Goal: Transaction & Acquisition: Subscribe to service/newsletter

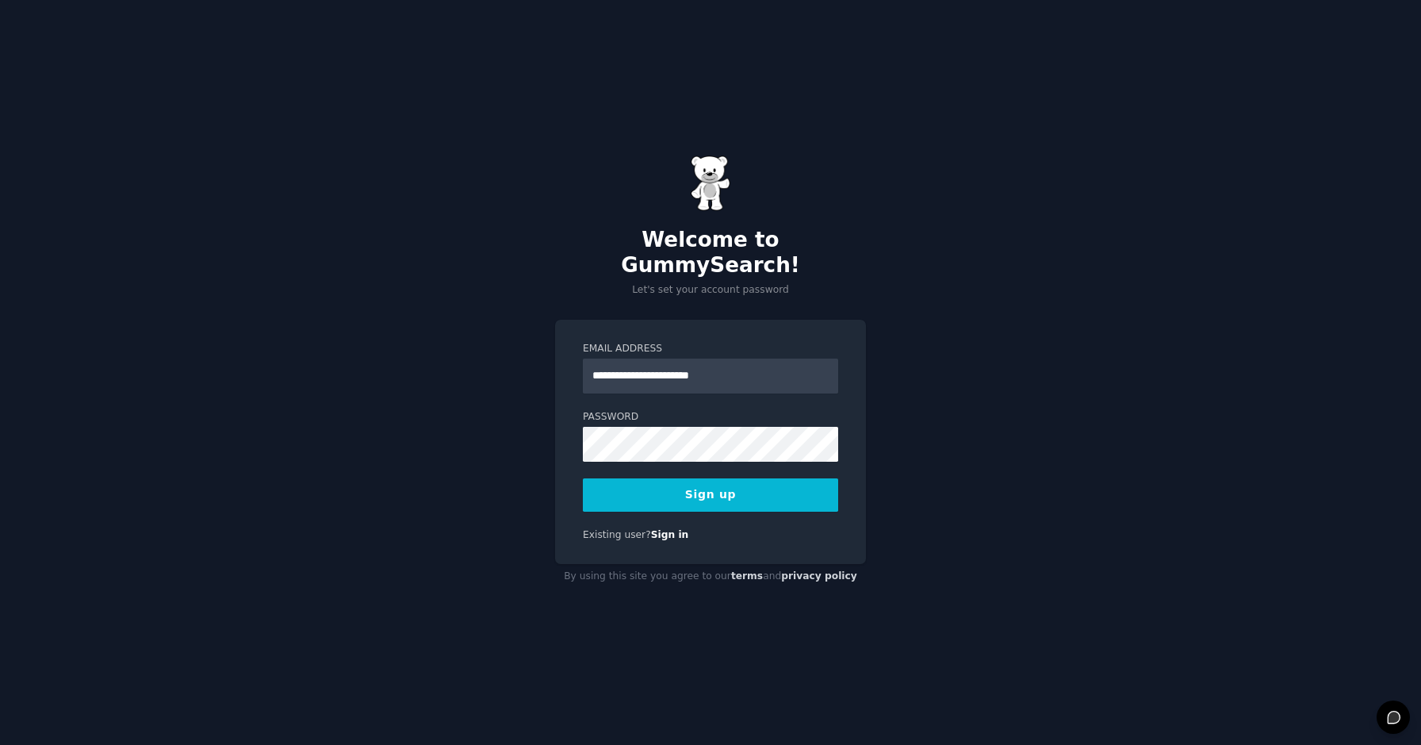
type input "**********"
click at [649, 483] on button "Sign up" at bounding box center [710, 494] width 255 height 33
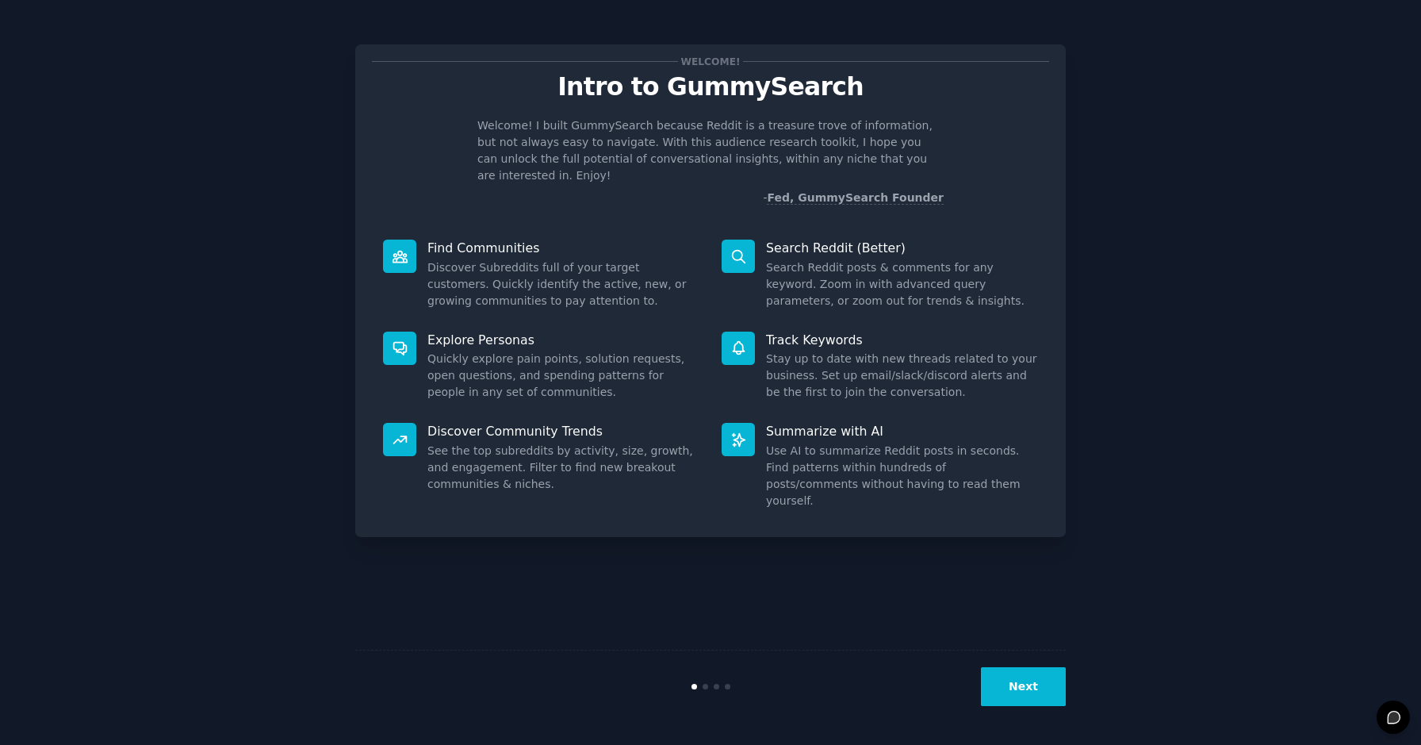
click at [1025, 684] on button "Next" at bounding box center [1023, 686] width 85 height 39
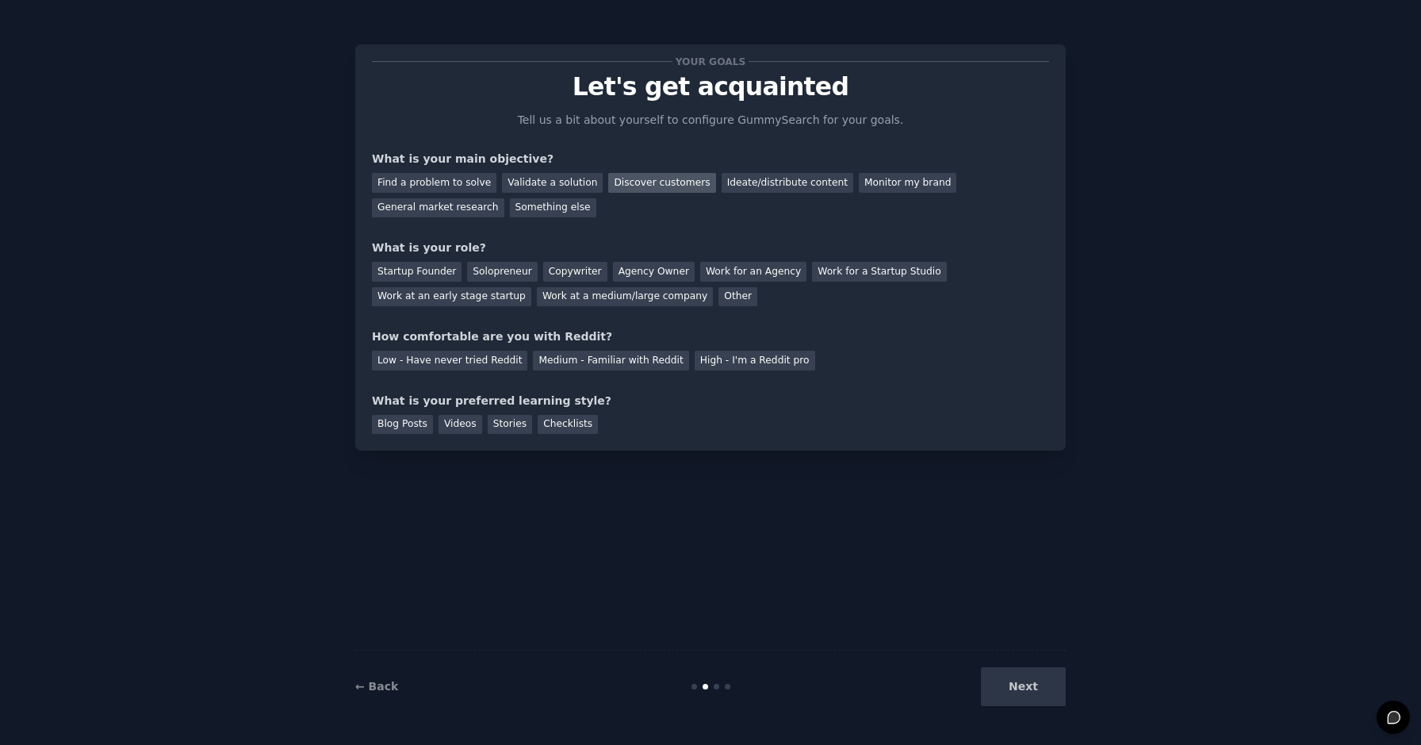
click at [655, 187] on div "Discover customers" at bounding box center [661, 183] width 107 height 20
click at [443, 205] on div "General market research" at bounding box center [438, 208] width 132 height 20
click at [629, 182] on div "Discover customers" at bounding box center [661, 183] width 107 height 20
click at [501, 301] on div "Work at an early stage startup" at bounding box center [451, 297] width 159 height 20
click at [469, 365] on div "Low - Have never tried Reddit" at bounding box center [449, 361] width 155 height 20
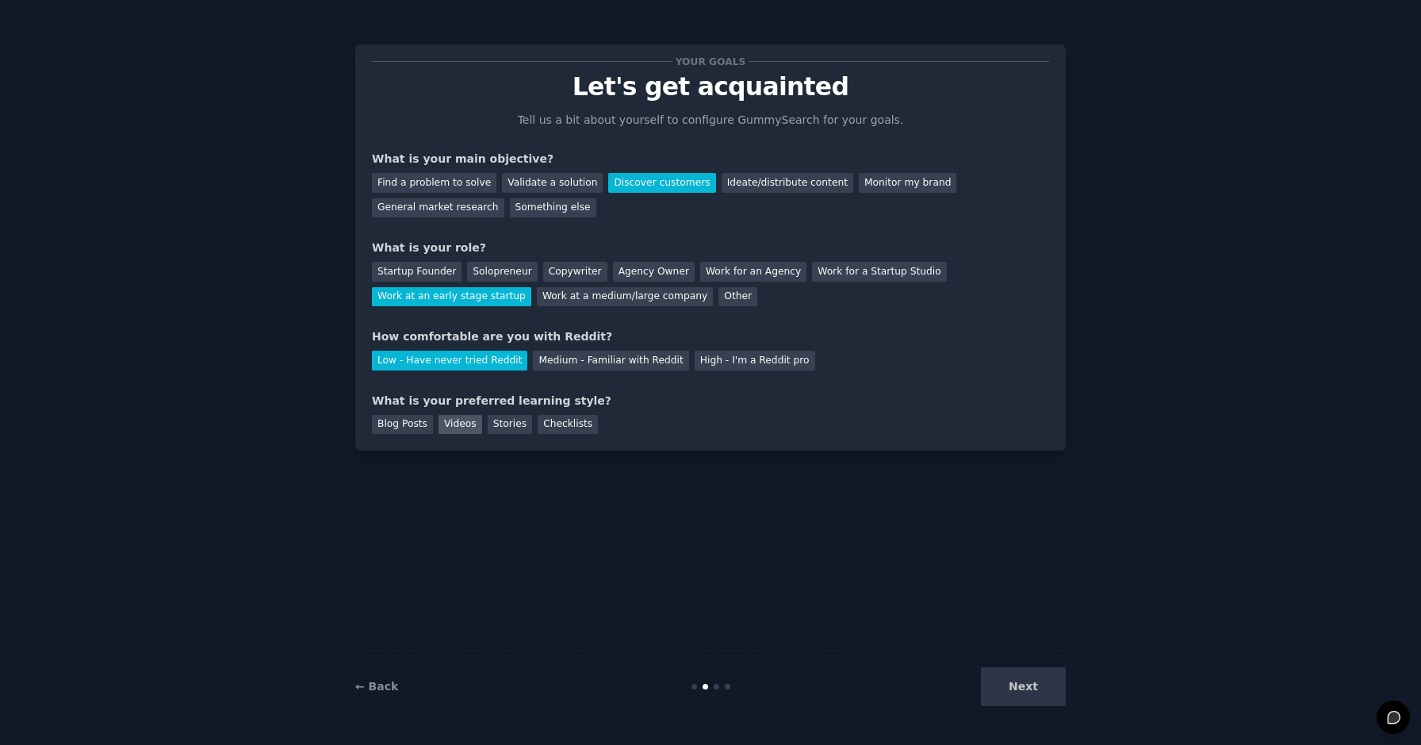
click at [452, 426] on div "Videos" at bounding box center [461, 425] width 44 height 20
click at [1049, 677] on button "Next" at bounding box center [1023, 686] width 85 height 39
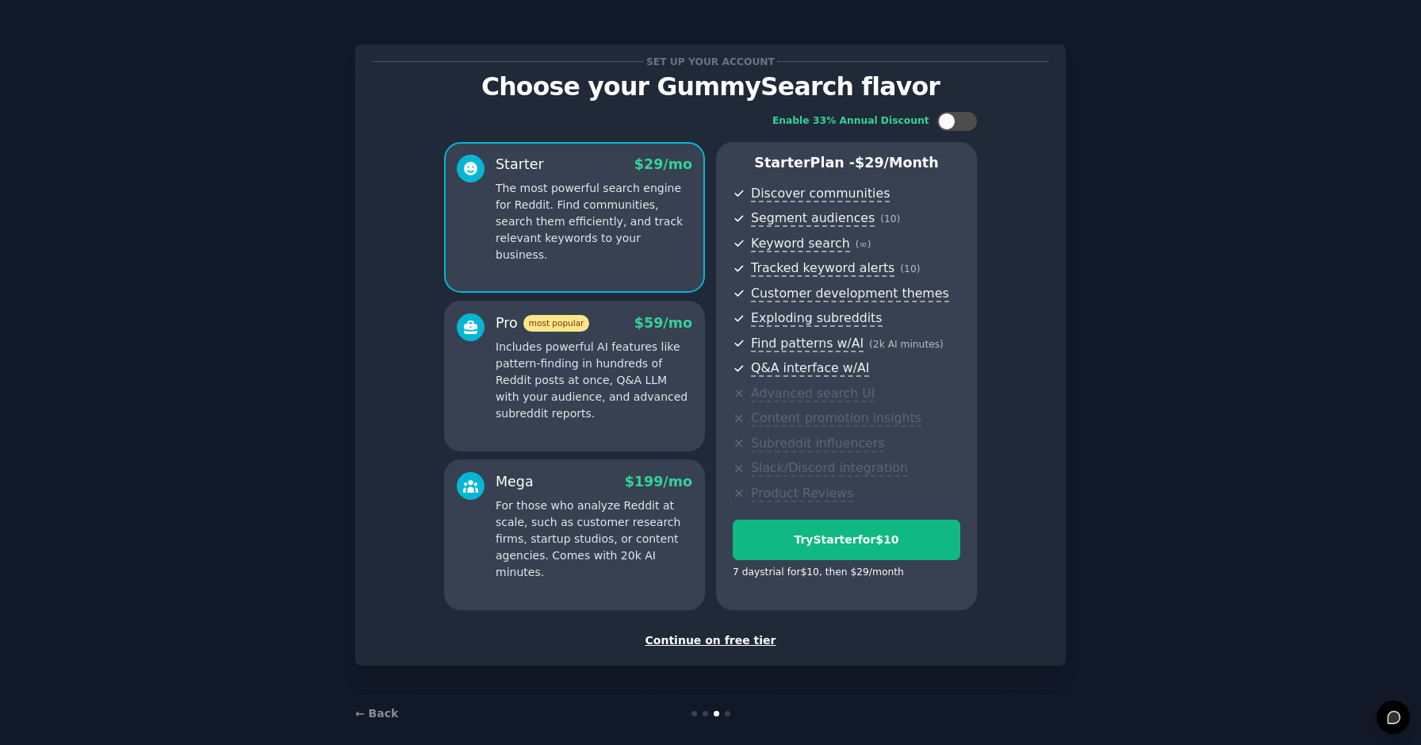
click at [573, 347] on p "Includes powerful AI features like pattern-finding in hundreds of Reddit posts …" at bounding box center [594, 380] width 197 height 83
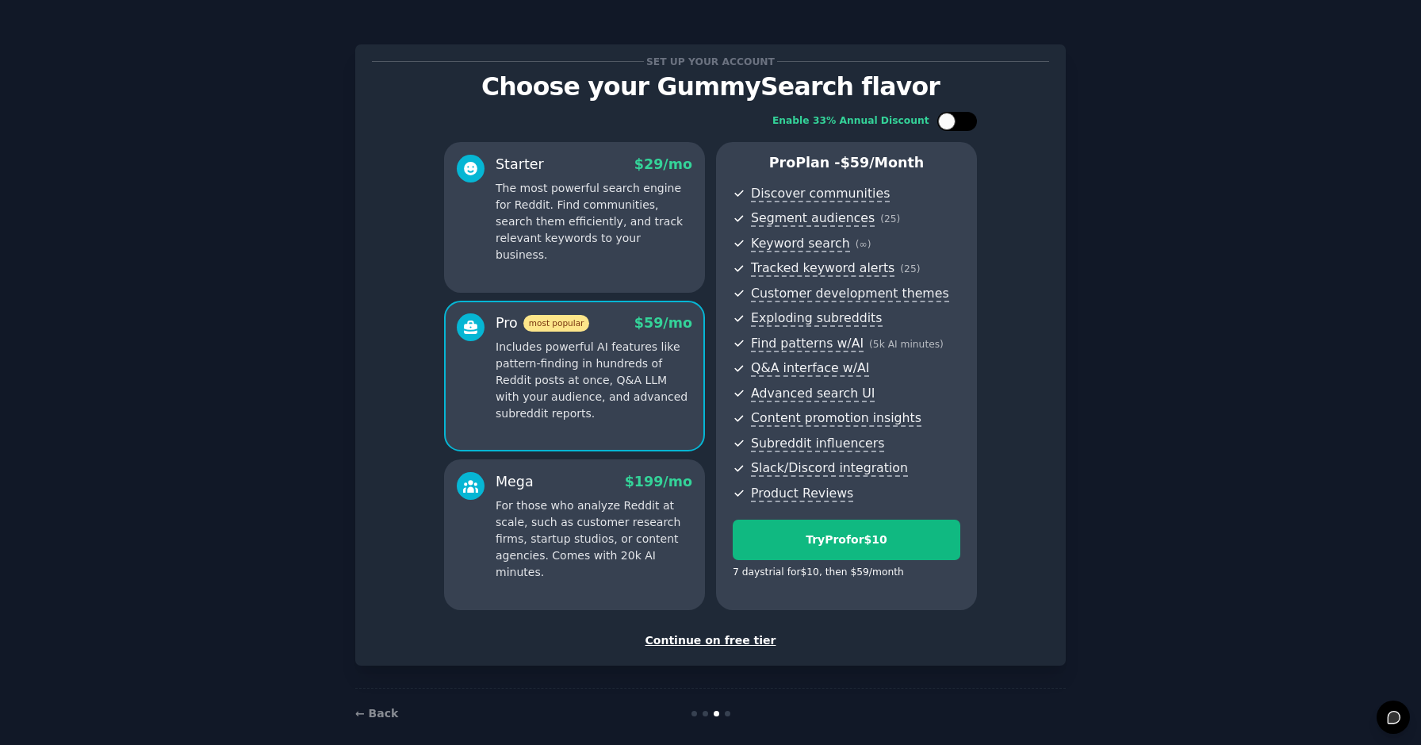
click at [942, 121] on div at bounding box center [946, 121] width 17 height 17
click at [960, 121] on div at bounding box center [967, 121] width 17 height 17
checkbox input "false"
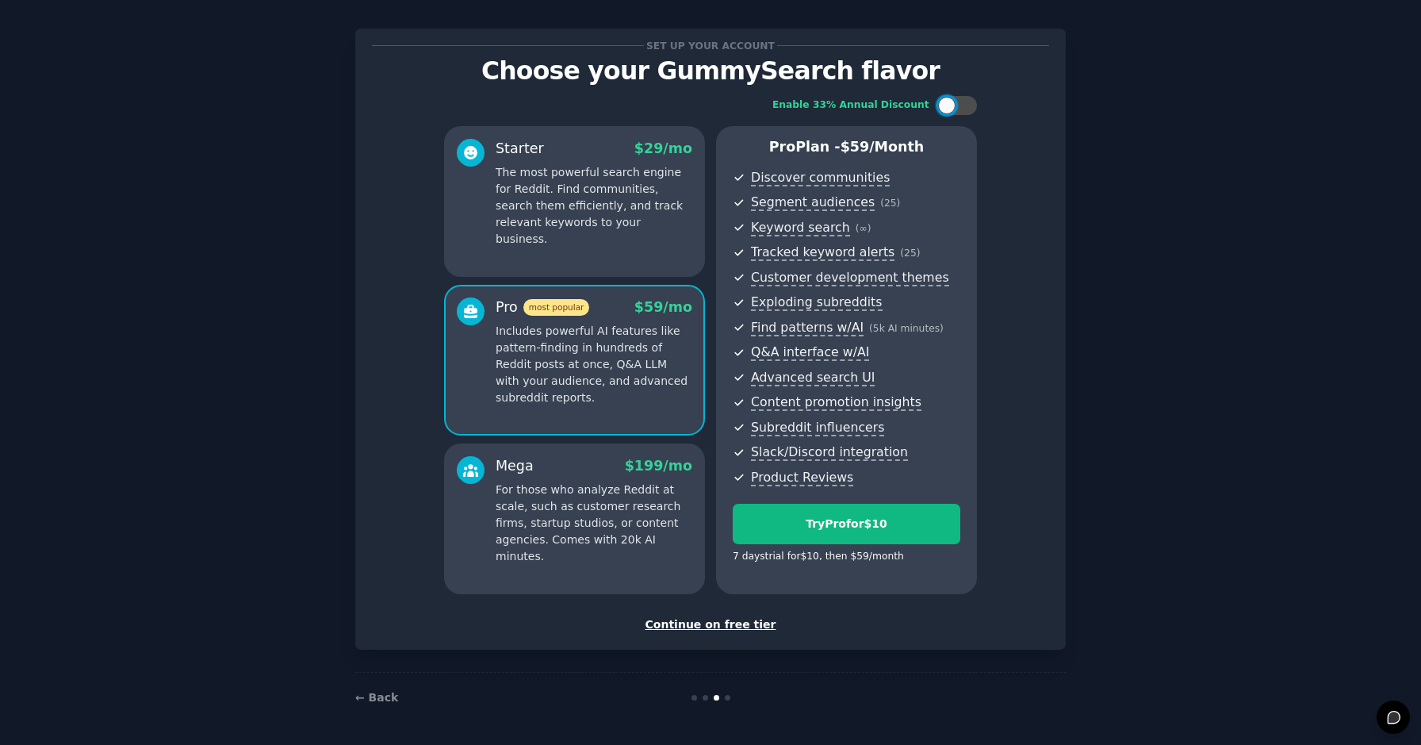
click at [760, 630] on div "Continue on free tier" at bounding box center [710, 624] width 677 height 17
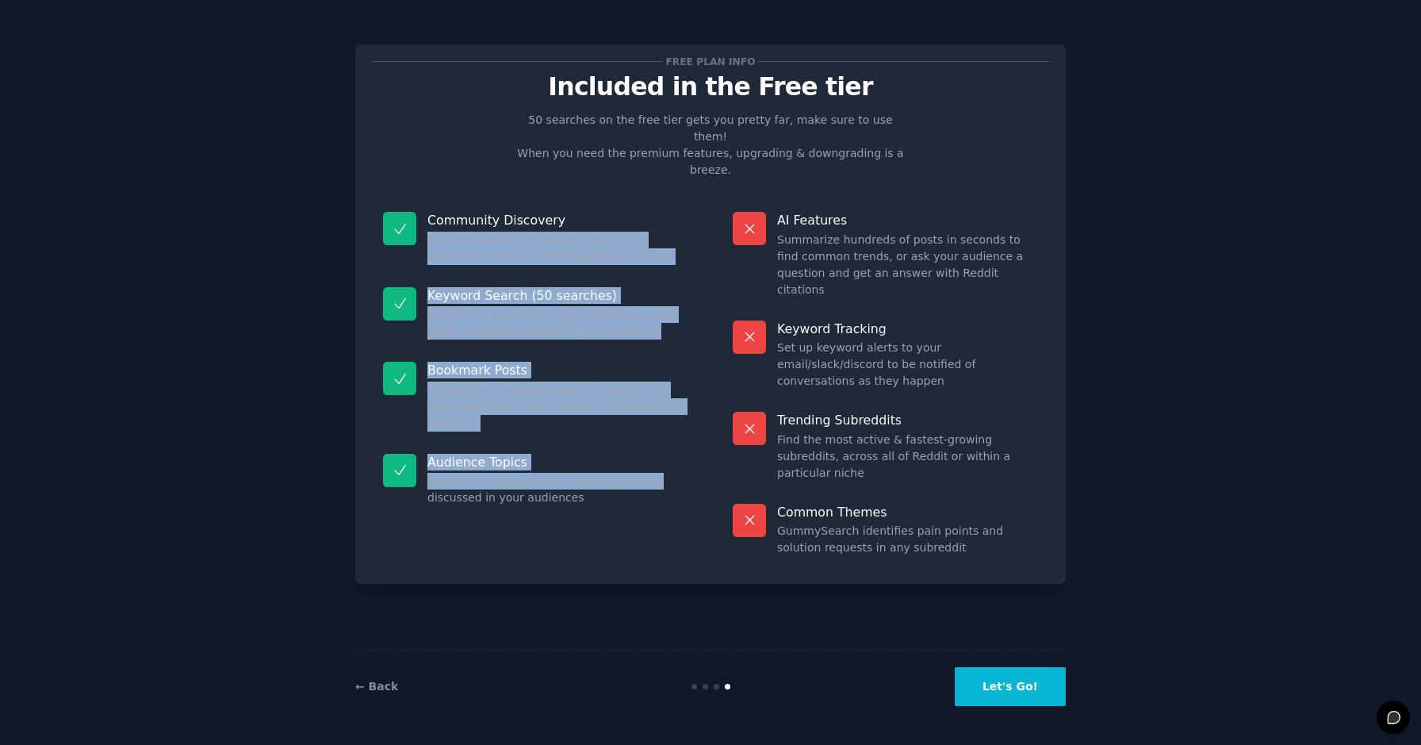
drag, startPoint x: 684, startPoint y: 183, endPoint x: 696, endPoint y: 482, distance: 299.2
click at [696, 462] on dl "Community Discovery Find subreddits and organize them into audiences, search an…" at bounding box center [536, 384] width 328 height 366
click at [696, 485] on div "Free plan info Included in the Free tier 50 searches on the free tier gets you …" at bounding box center [710, 313] width 711 height 539
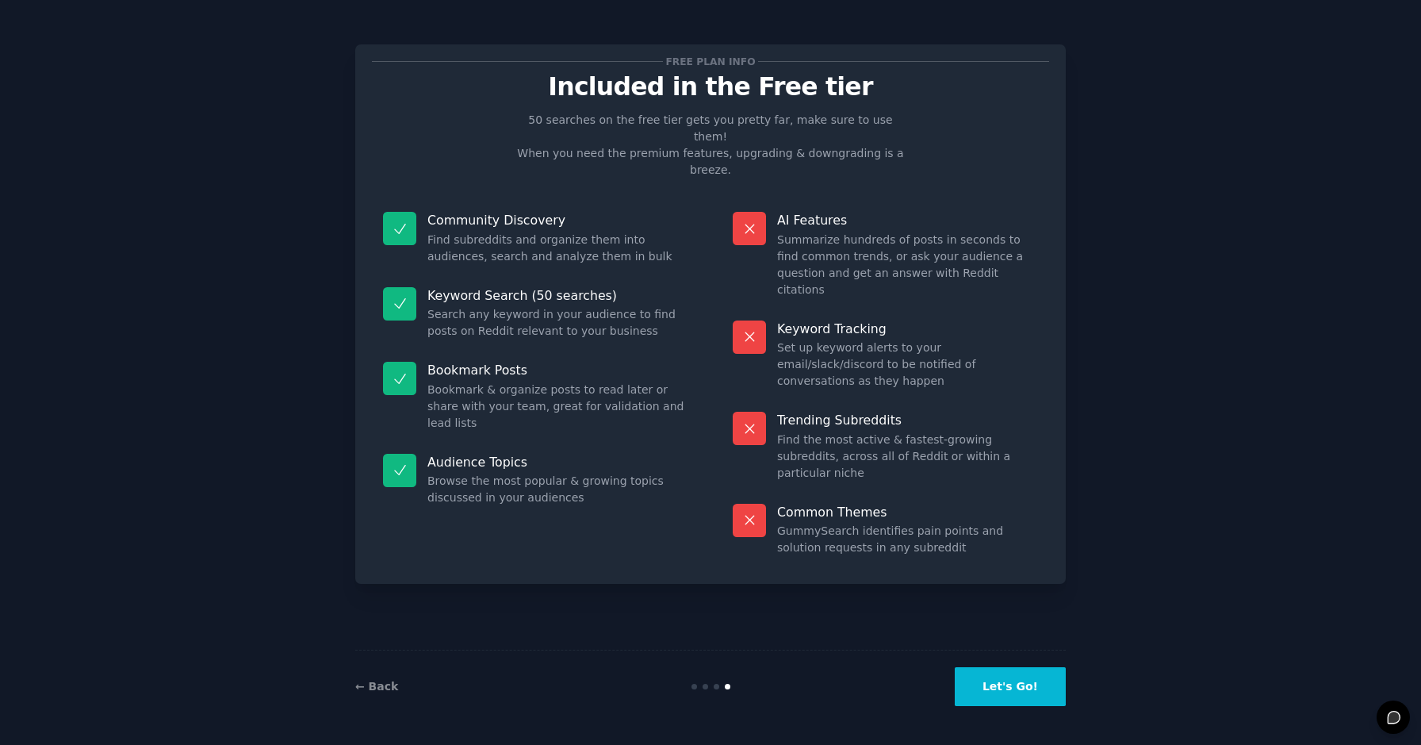
click at [991, 684] on button "Let's Go!" at bounding box center [1010, 686] width 111 height 39
